Goal: Check status

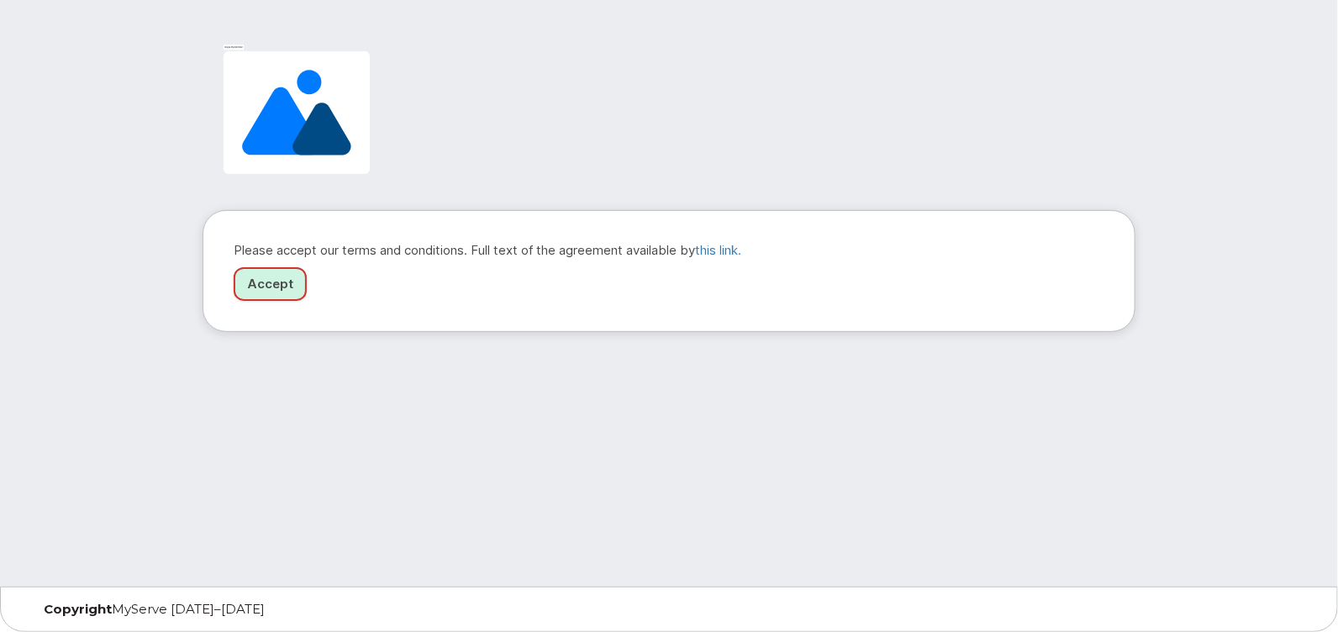
drag, startPoint x: 266, startPoint y: 278, endPoint x: 284, endPoint y: 278, distance: 18.5
click at [266, 278] on link "Accept" at bounding box center [270, 284] width 73 height 34
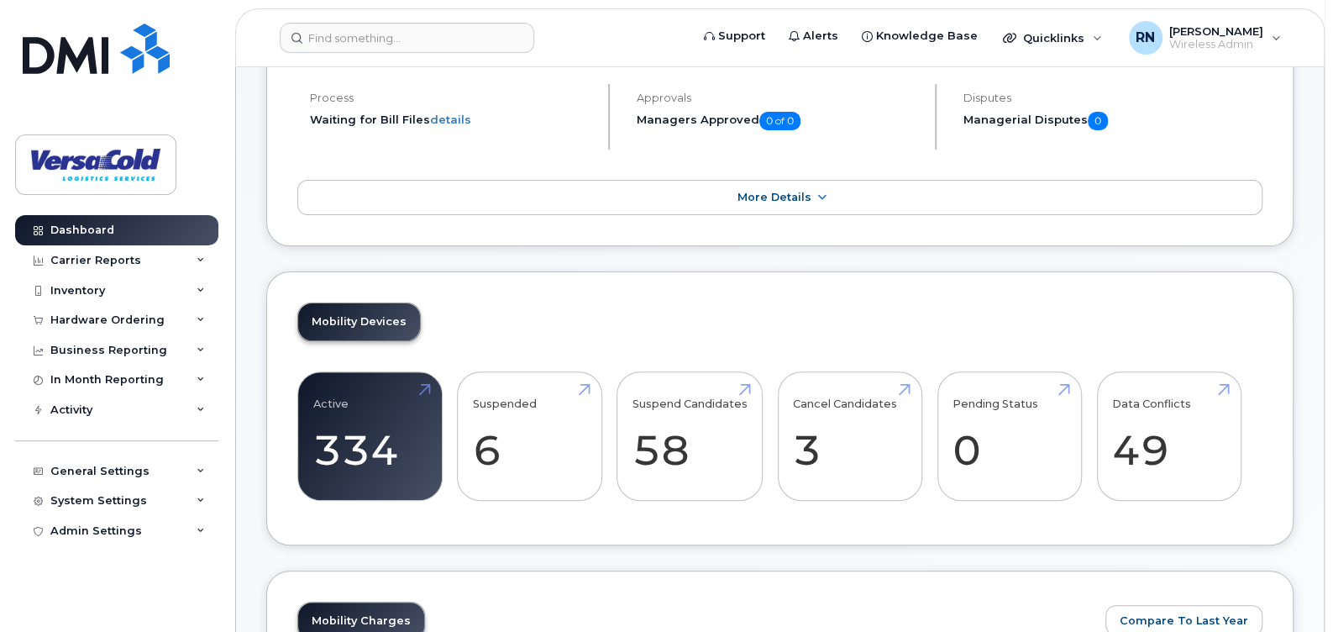
scroll to position [167, 0]
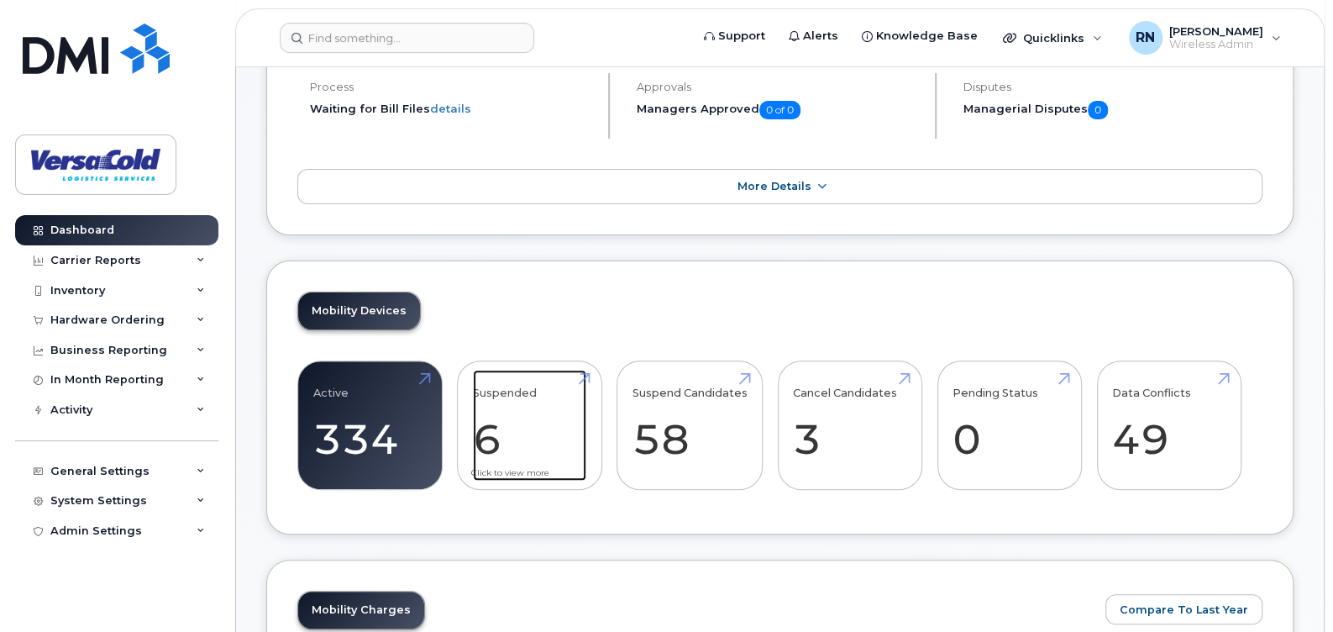
click at [509, 427] on link "Suspended 6 -25%" at bounding box center [529, 425] width 113 height 111
